Goal: Task Accomplishment & Management: Manage account settings

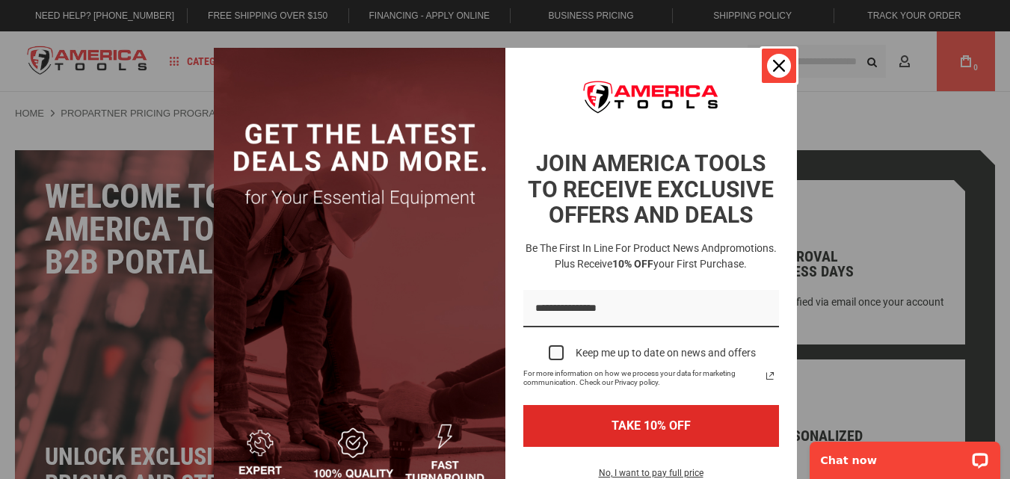
click at [773, 67] on icon "close icon" at bounding box center [779, 66] width 12 height 12
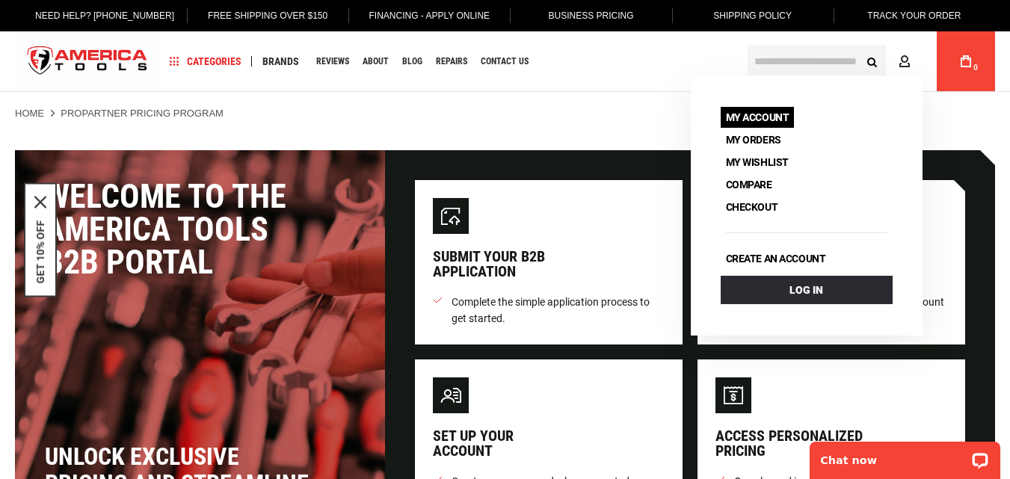
click at [760, 117] on link "My Account" at bounding box center [758, 117] width 74 height 21
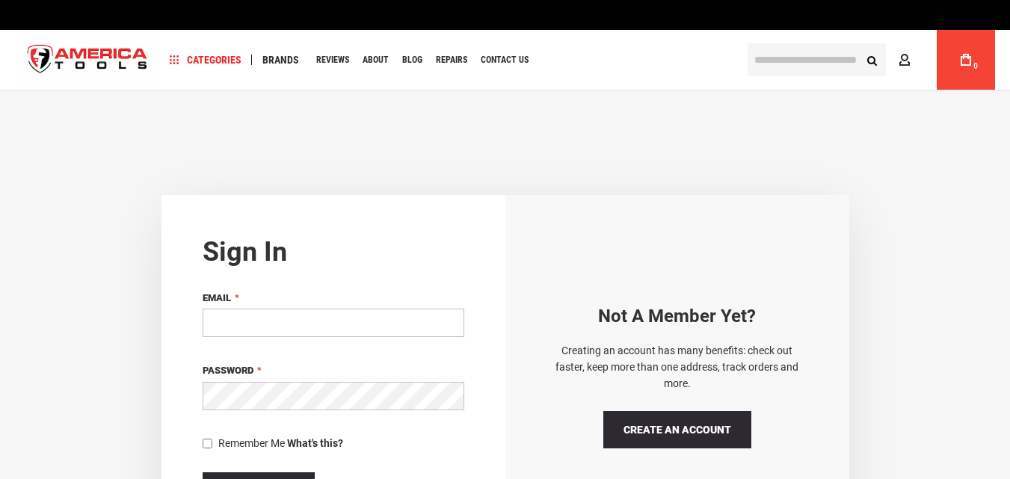
type input "**********"
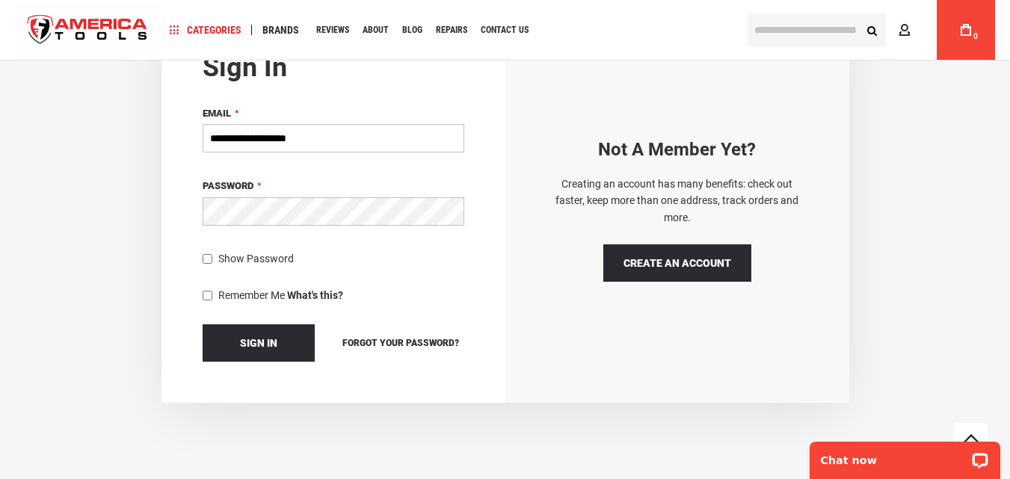
scroll to position [193, 0]
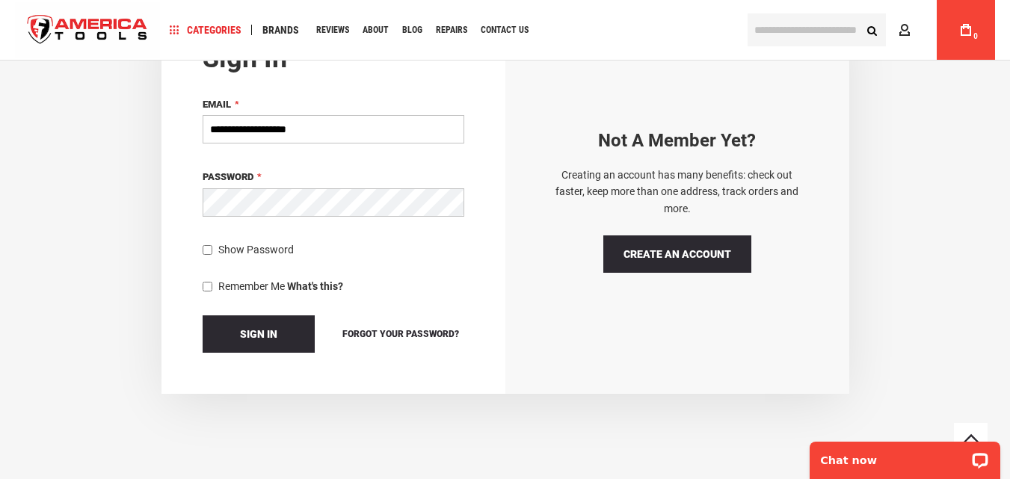
click at [208, 253] on div "Show Password" at bounding box center [334, 249] width 262 height 15
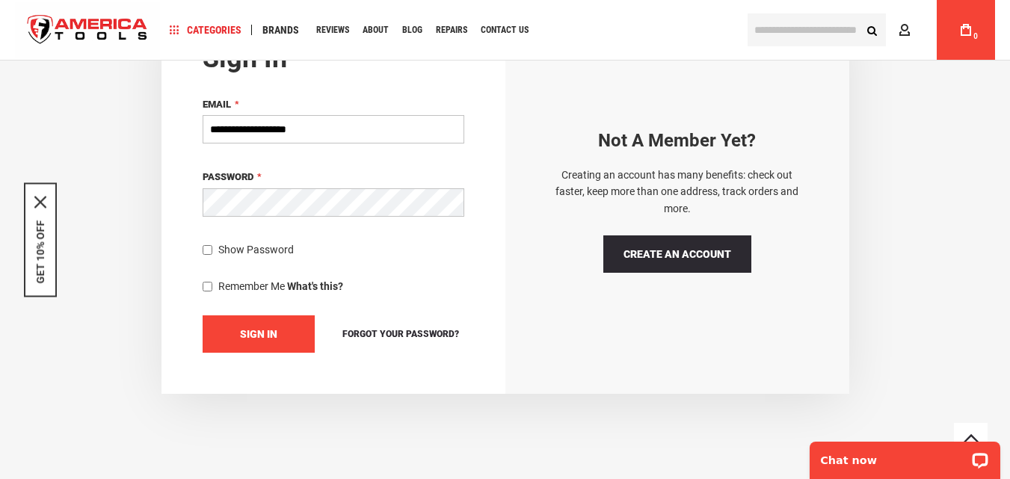
click at [235, 325] on button "Sign In" at bounding box center [259, 334] width 112 height 37
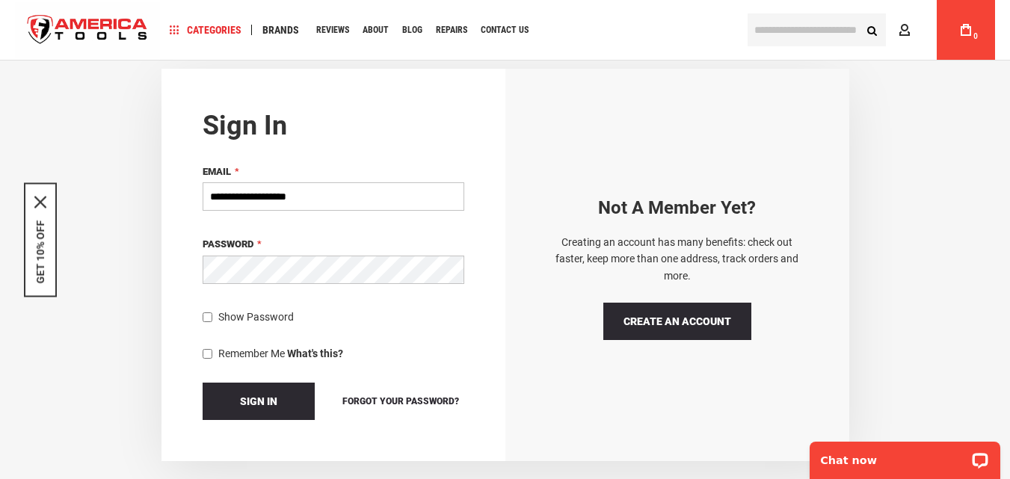
click at [203, 383] on button "Sign In" at bounding box center [259, 401] width 112 height 37
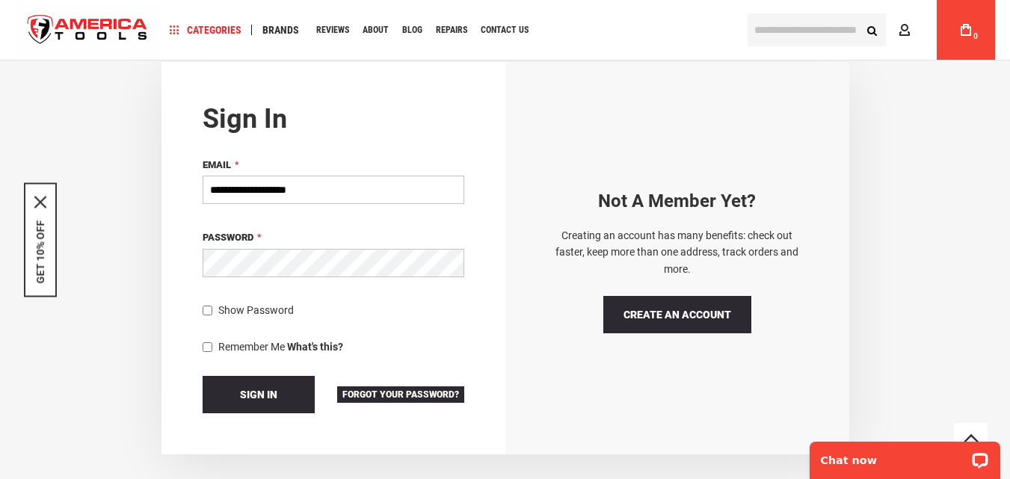
click at [420, 390] on span "Forgot Your Password?" at bounding box center [400, 395] width 117 height 10
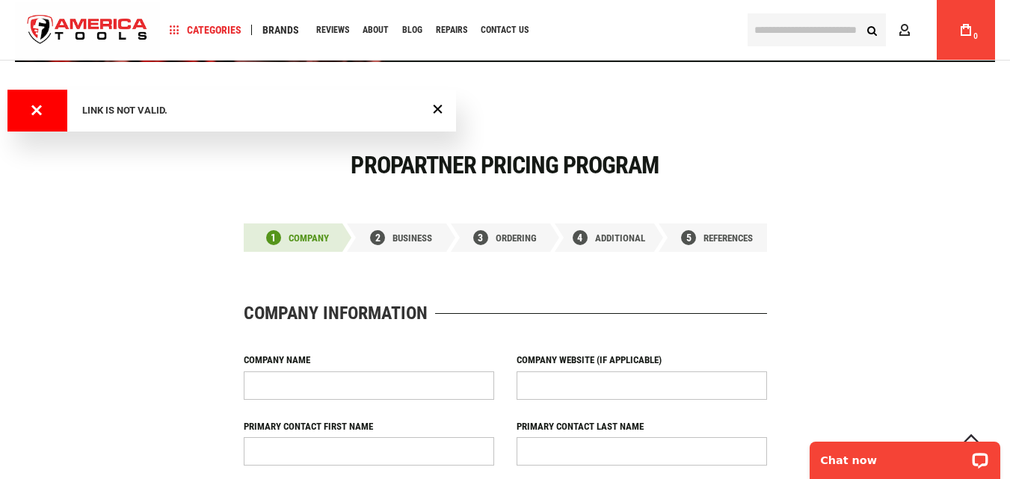
click at [616, 203] on div "ProPartner Pricing Program" at bounding box center [505, 188] width 980 height 72
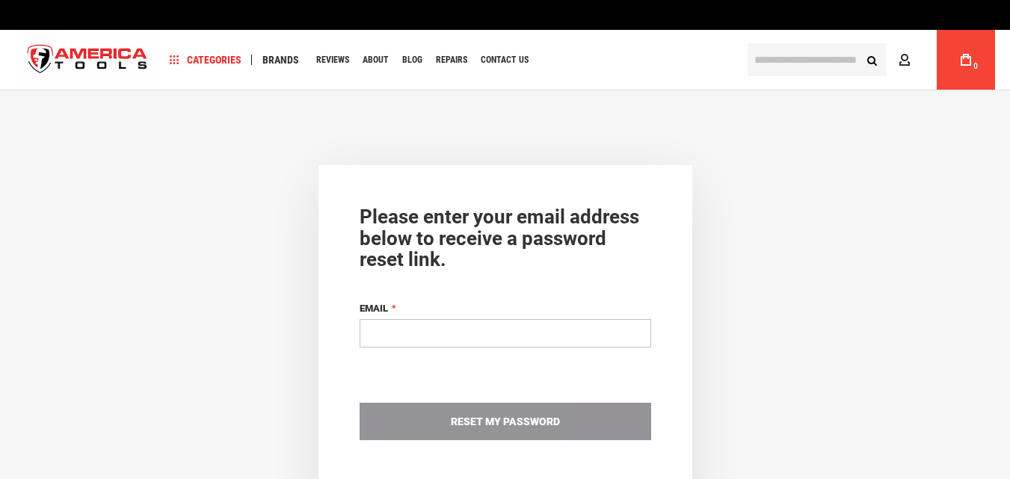
click at [476, 340] on input "Email" at bounding box center [506, 333] width 292 height 28
type input "**********"
click at [515, 412] on div "Reset My Password" at bounding box center [506, 421] width 292 height 37
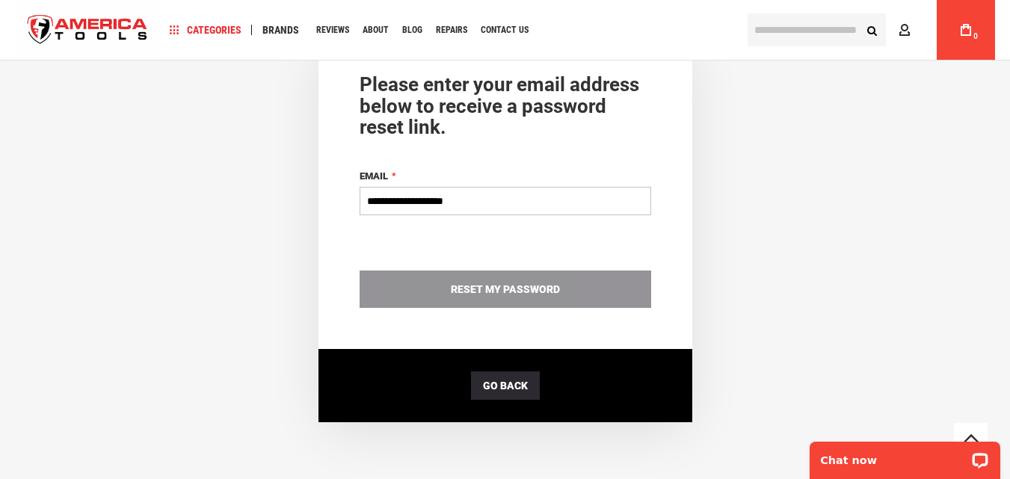
click at [503, 283] on div "Reset My Password" at bounding box center [506, 289] width 292 height 37
click at [497, 208] on input "**********" at bounding box center [506, 201] width 292 height 28
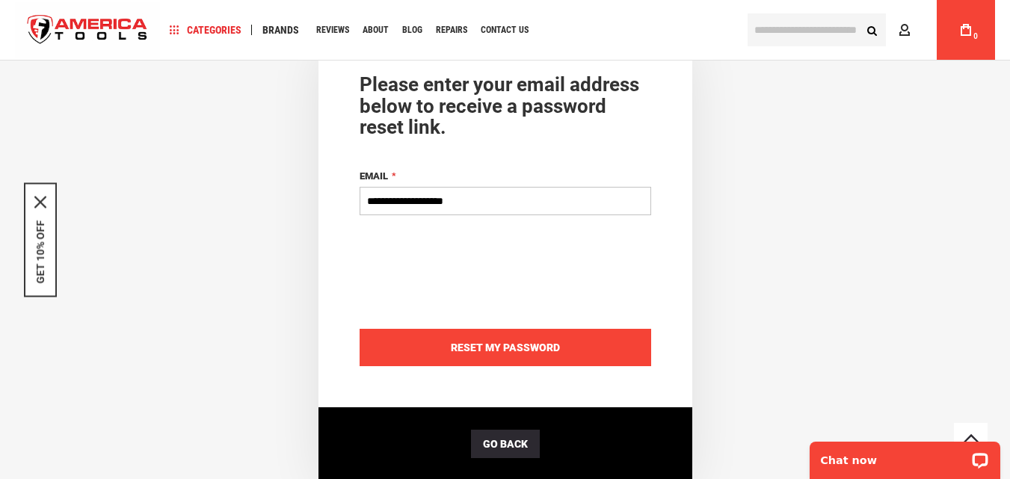
click at [503, 342] on span "Reset My Password" at bounding box center [505, 348] width 109 height 12
click at [568, 337] on button "Reset My Password" at bounding box center [506, 347] width 292 height 37
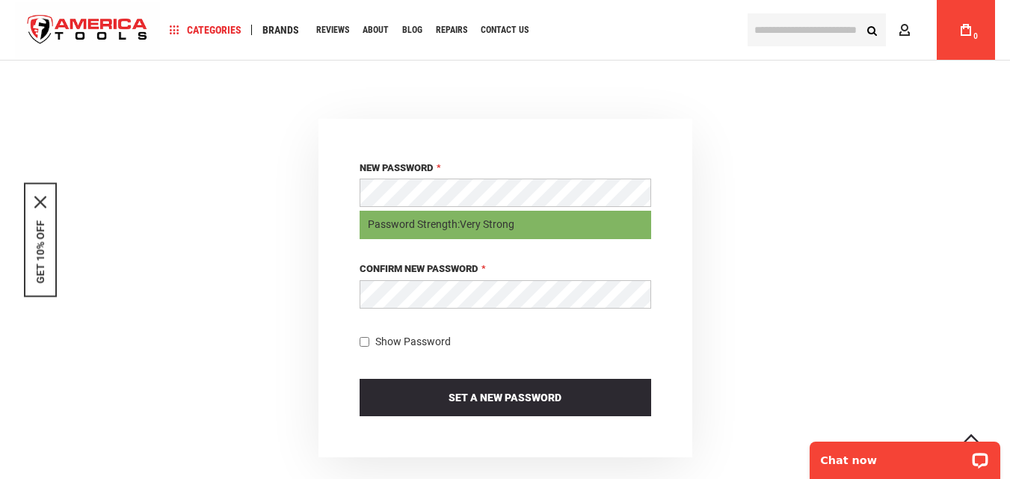
scroll to position [117, 0]
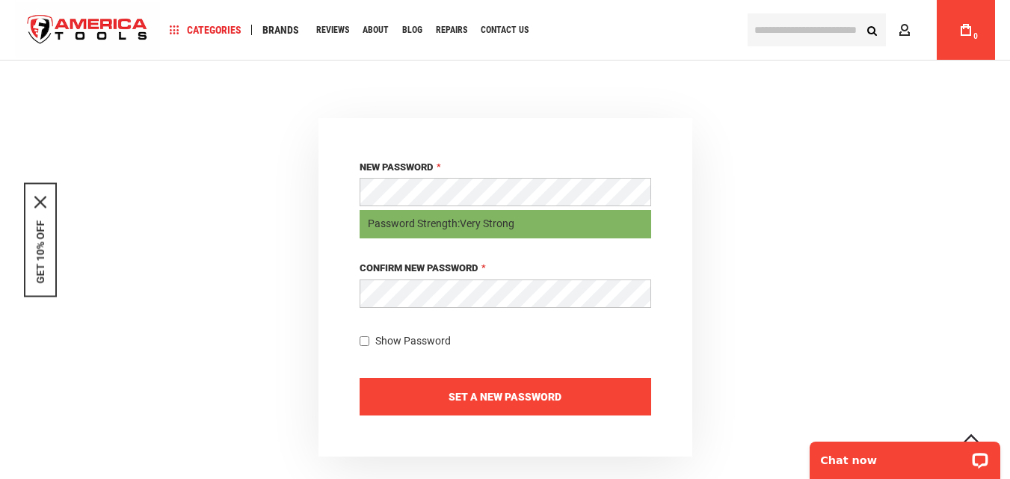
click at [437, 407] on button "Set a New Password" at bounding box center [506, 396] width 292 height 37
click at [461, 400] on span "Set a New Password" at bounding box center [505, 397] width 113 height 12
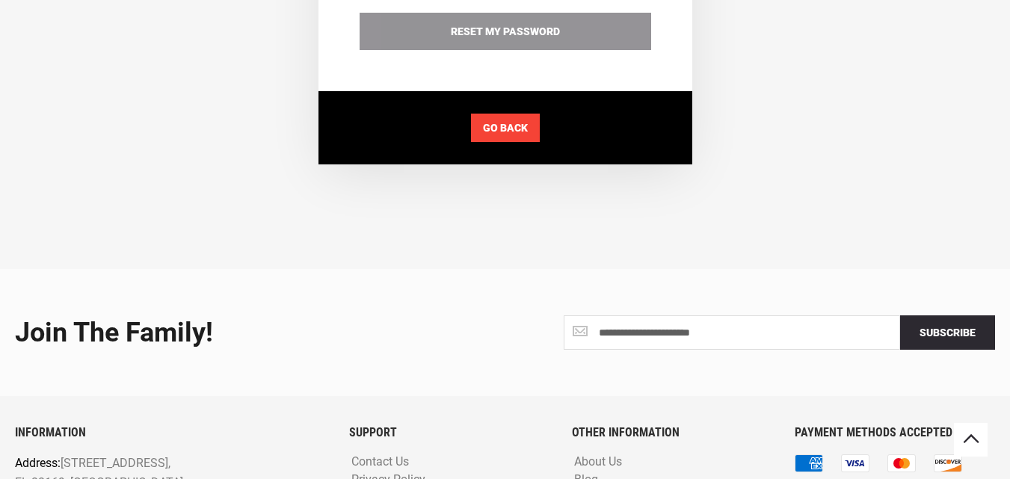
click at [521, 123] on span "Go back" at bounding box center [505, 128] width 45 height 12
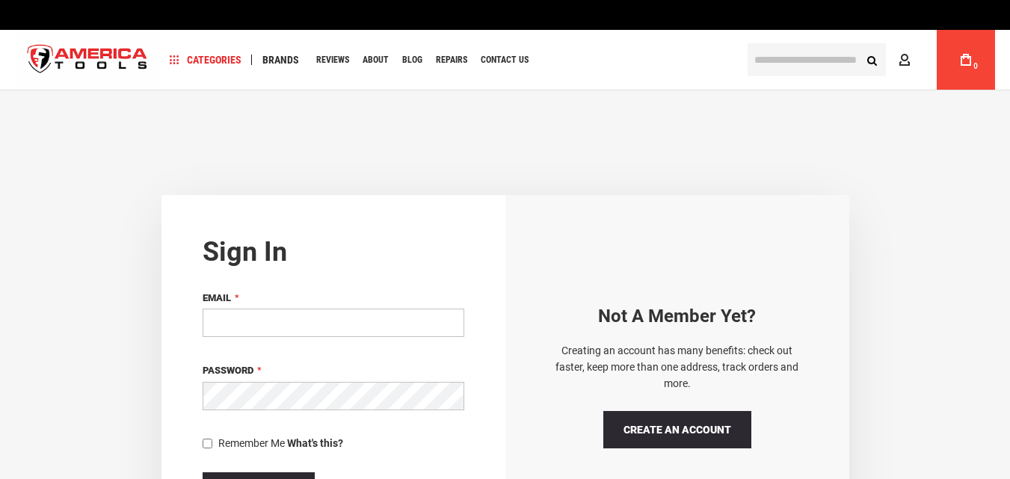
click at [287, 321] on input "Email" at bounding box center [334, 323] width 262 height 28
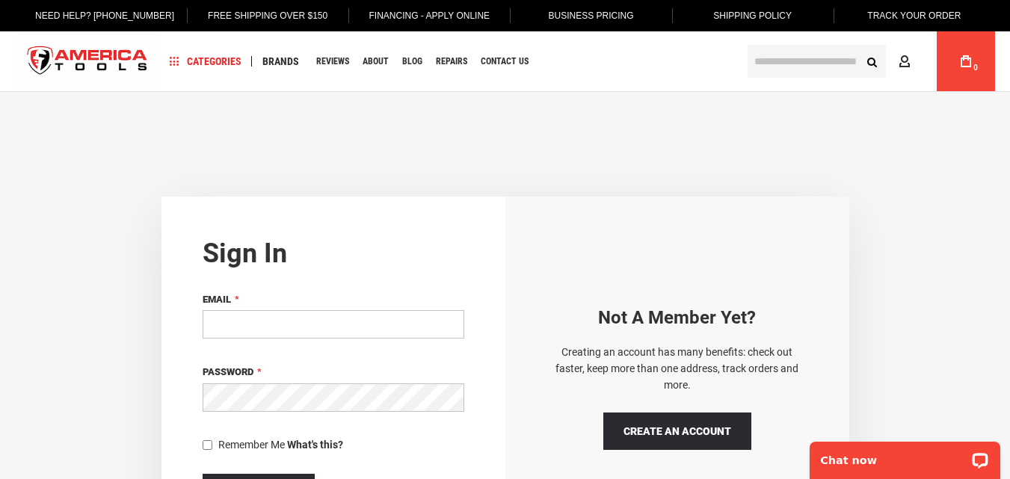
click at [281, 325] on input "Email" at bounding box center [334, 324] width 262 height 28
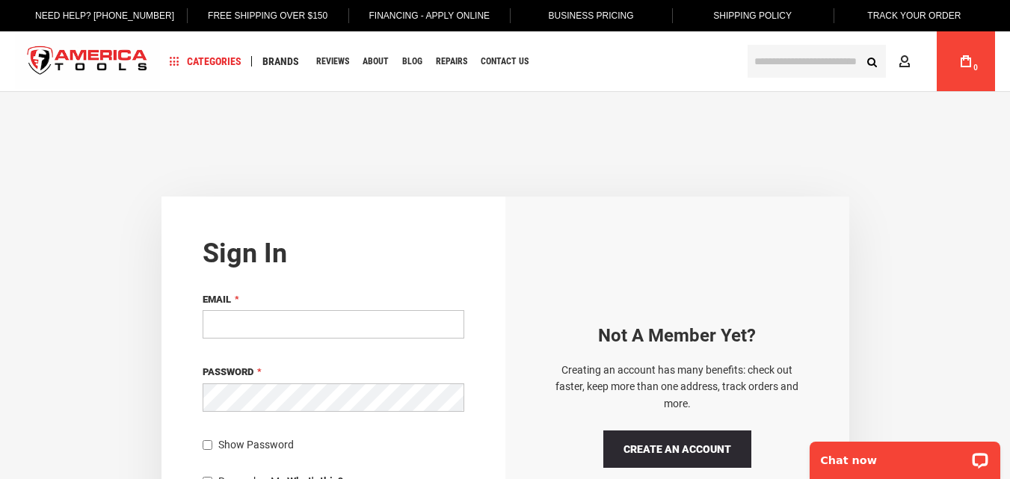
type input "*"
type input "**********"
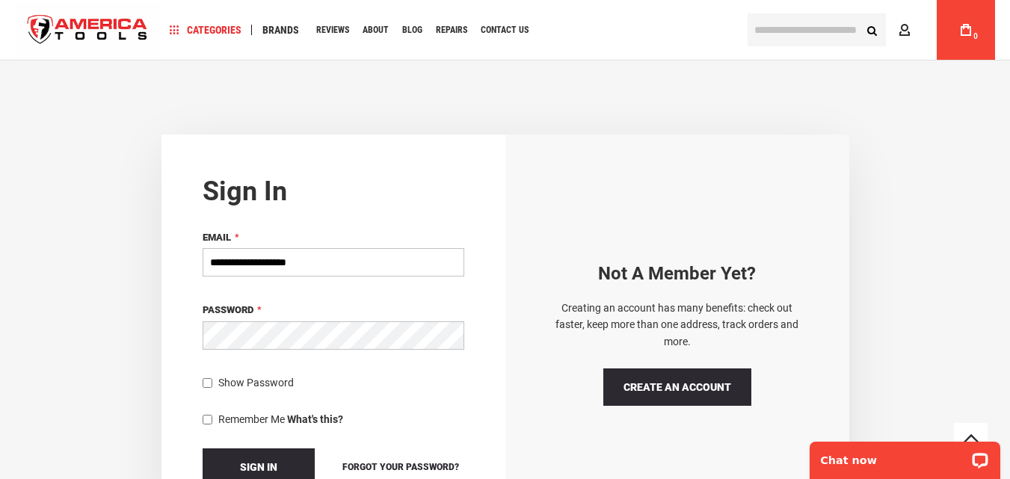
scroll to position [130, 0]
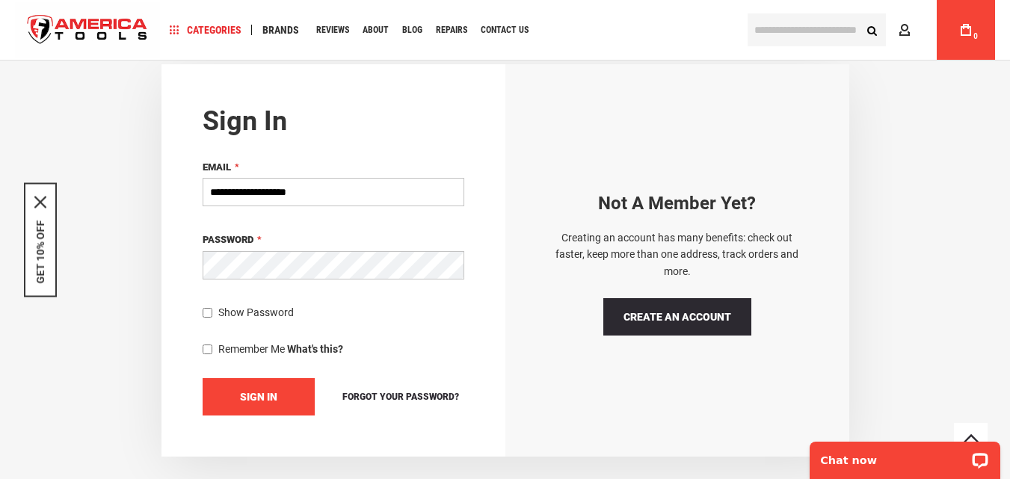
click at [268, 399] on span "Sign In" at bounding box center [258, 397] width 37 height 12
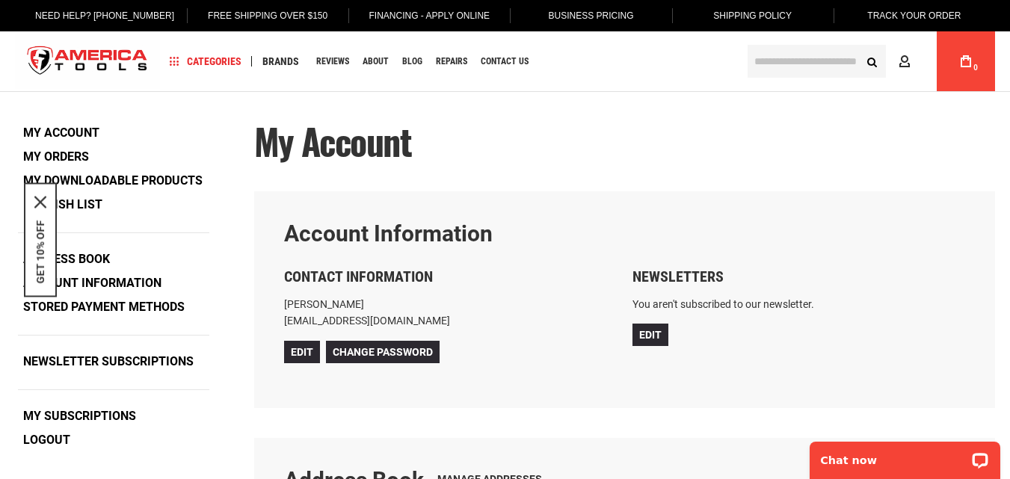
type input "**********"
click at [571, 179] on div "My Account" at bounding box center [624, 157] width 741 height 70
click at [406, 139] on span "My Account" at bounding box center [333, 140] width 158 height 53
click at [412, 143] on span "My Account" at bounding box center [333, 140] width 158 height 53
click at [412, 148] on span "My Account" at bounding box center [333, 140] width 158 height 53
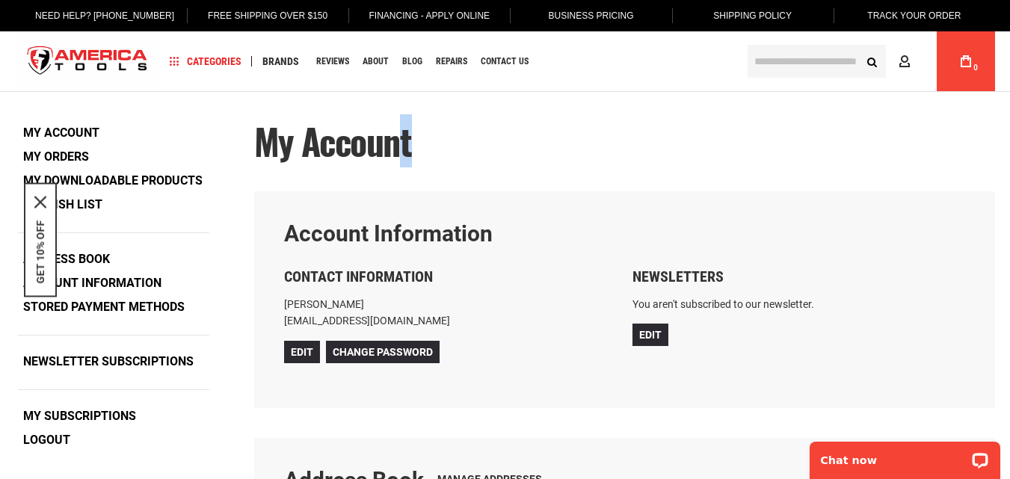
click at [411, 148] on span "My Account" at bounding box center [333, 140] width 158 height 53
